Goal: Complete application form

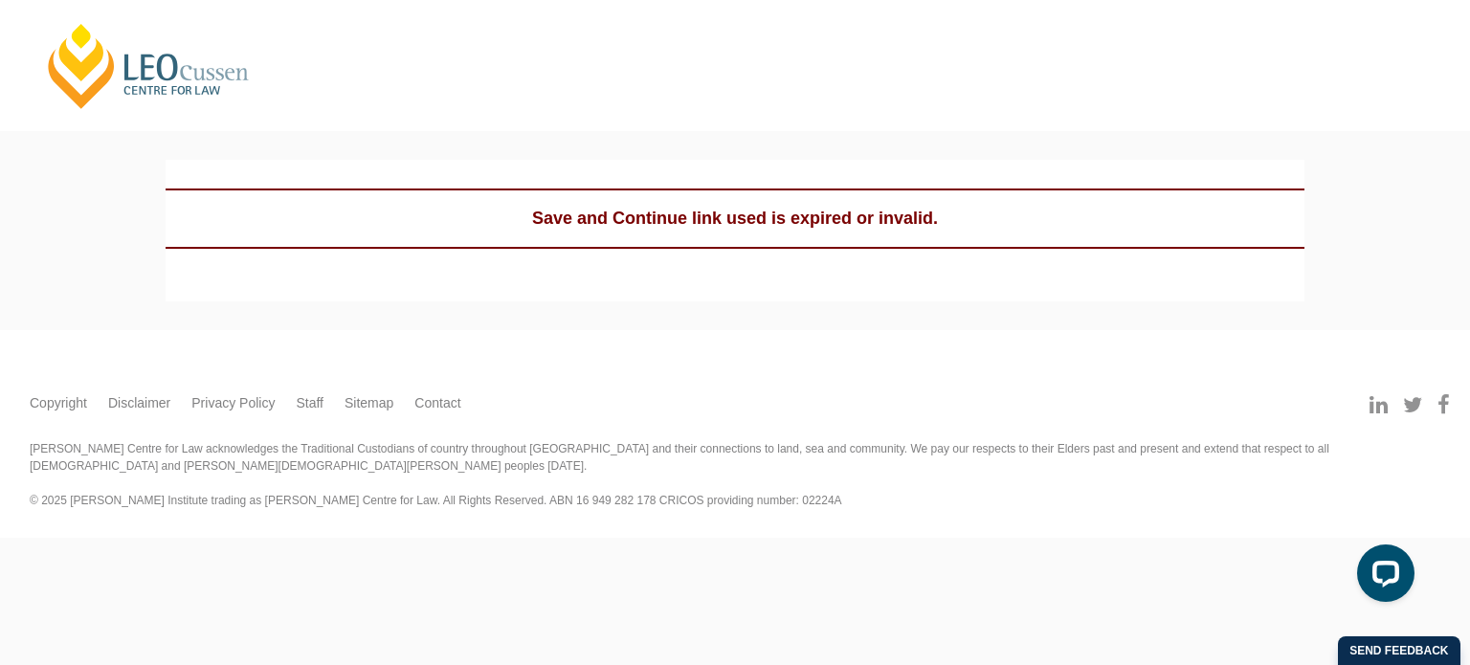
click at [655, 211] on div "Save and Continue link used is expired or invalid." at bounding box center [735, 219] width 1139 height 60
click at [874, 215] on div "Save and Continue link used is expired or invalid." at bounding box center [735, 219] width 1139 height 60
click at [573, 221] on div "Save and Continue link used is expired or invalid." at bounding box center [735, 219] width 1139 height 60
